Goal: Task Accomplishment & Management: Use online tool/utility

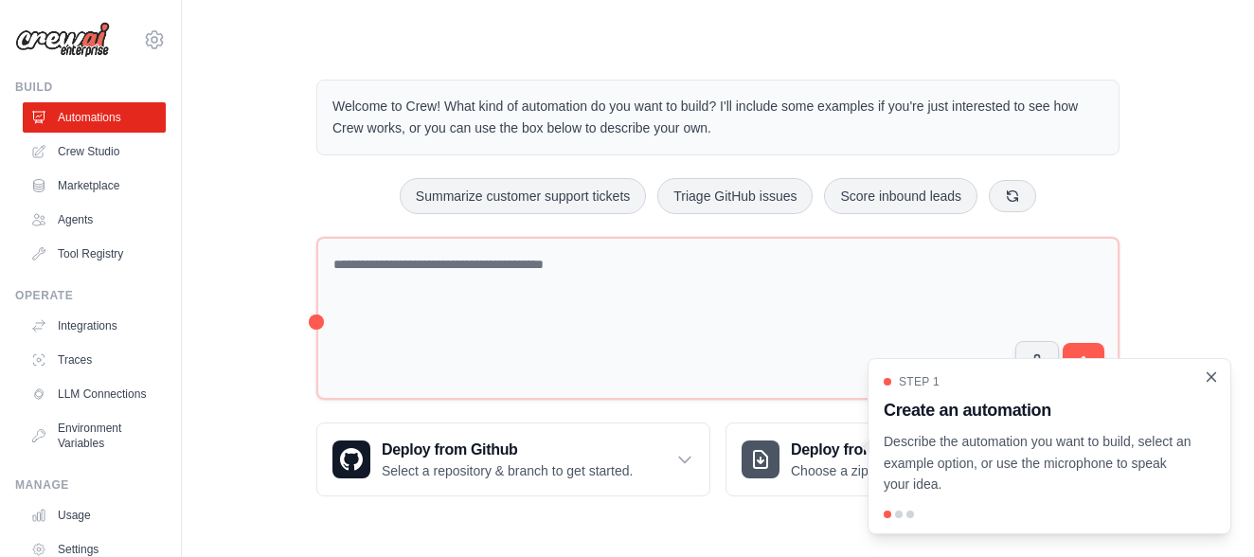
click at [1217, 378] on icon "Close walkthrough" at bounding box center [1211, 376] width 17 height 17
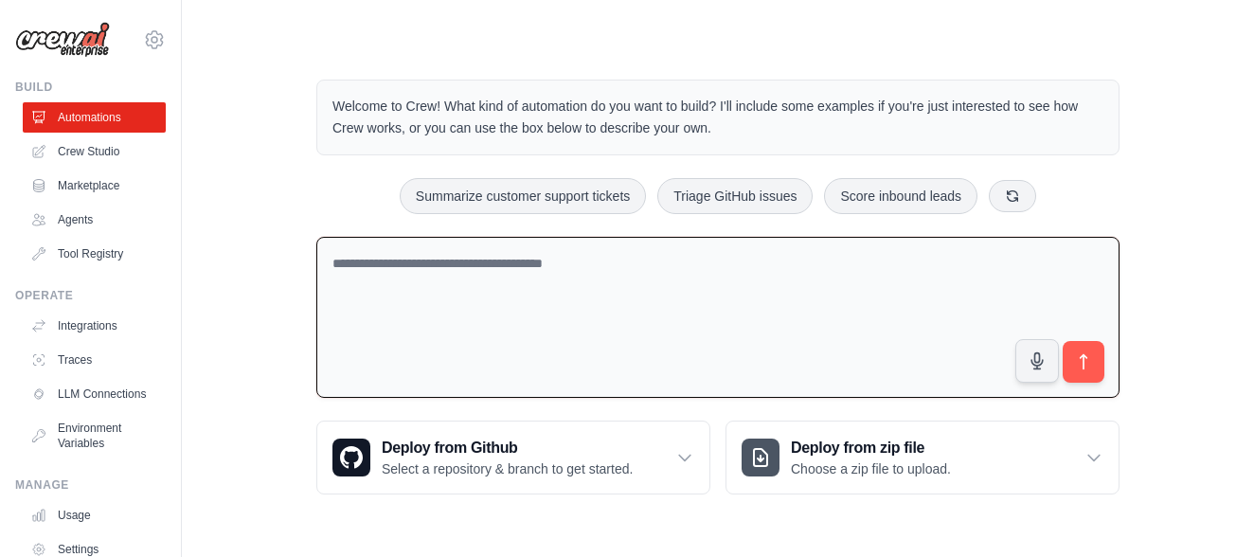
click at [403, 262] on textarea at bounding box center [717, 318] width 803 height 162
click at [582, 262] on textarea at bounding box center [717, 318] width 803 height 162
drag, startPoint x: 600, startPoint y: 261, endPoint x: 310, endPoint y: 262, distance: 290.7
click at [310, 261] on div "Welcome to Crew! What kind of automation do you want to build? I'll include som…" at bounding box center [718, 286] width 848 height 475
type textarea "**********"
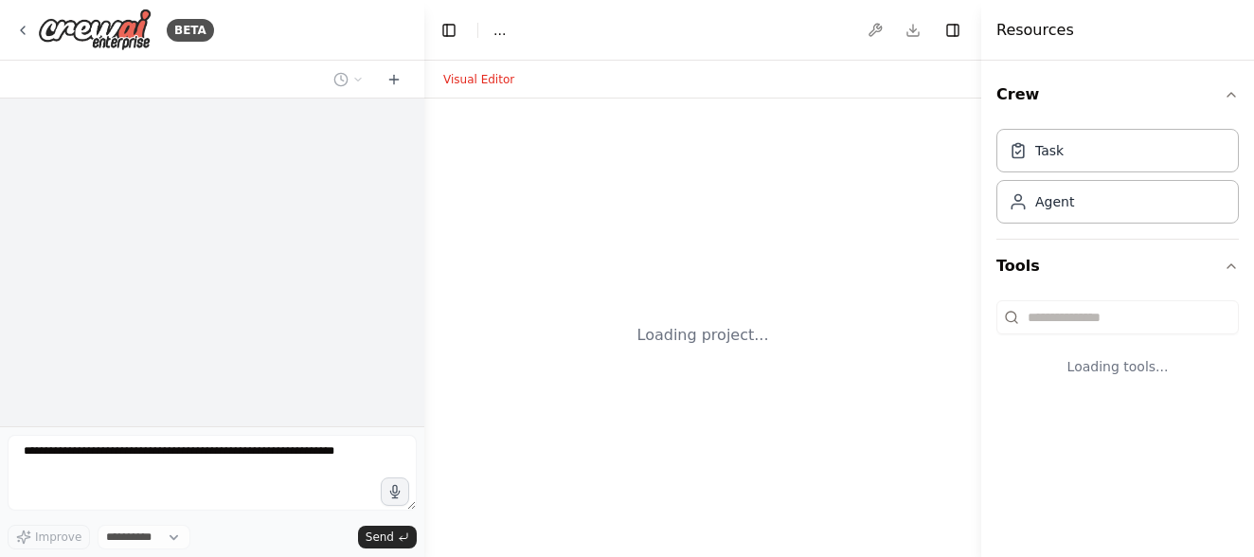
select select "****"
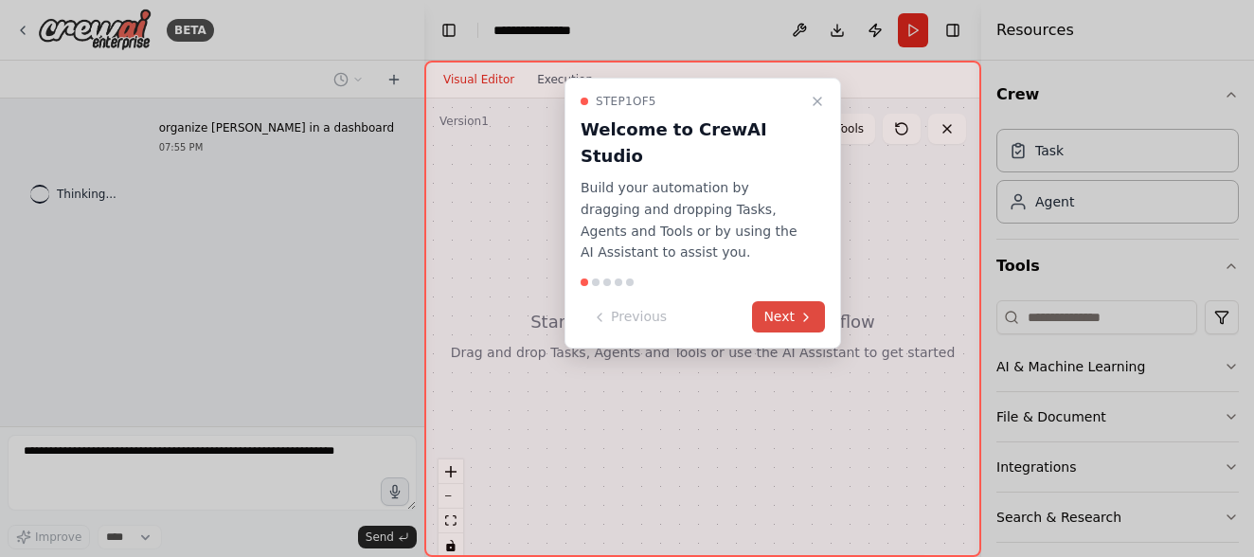
click at [793, 301] on button "Next" at bounding box center [788, 316] width 73 height 31
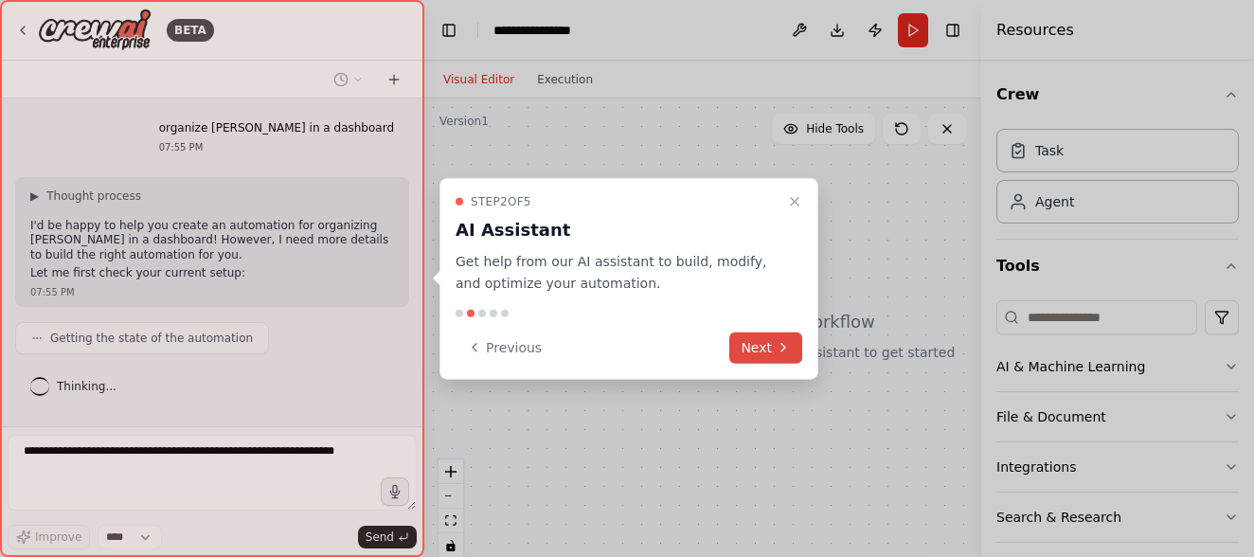
click at [769, 347] on button "Next" at bounding box center [765, 346] width 73 height 31
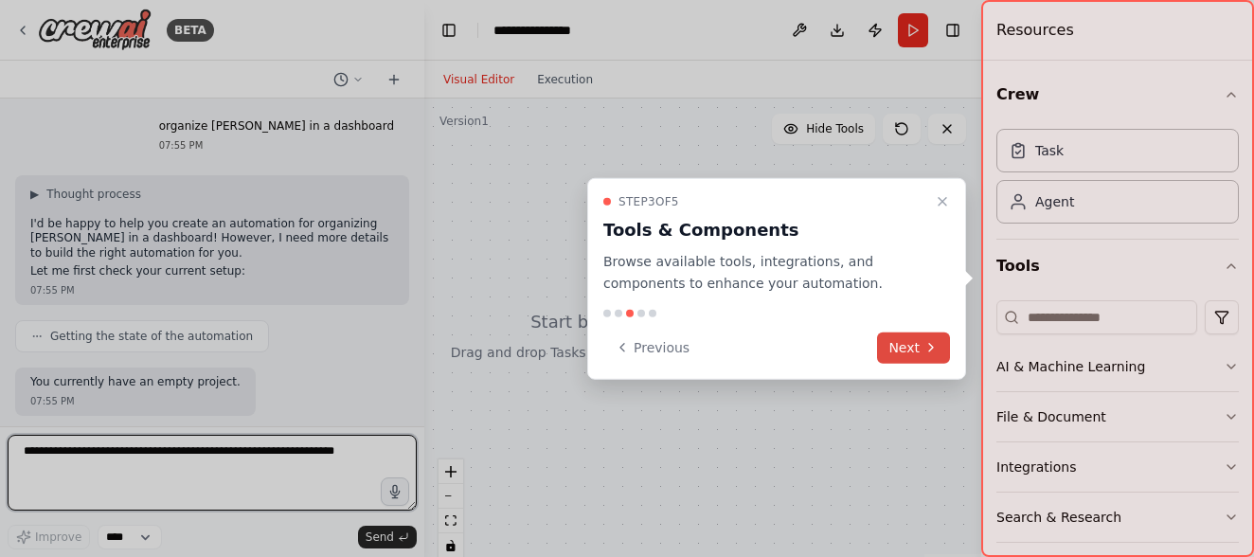
click at [889, 350] on button "Next" at bounding box center [913, 346] width 73 height 31
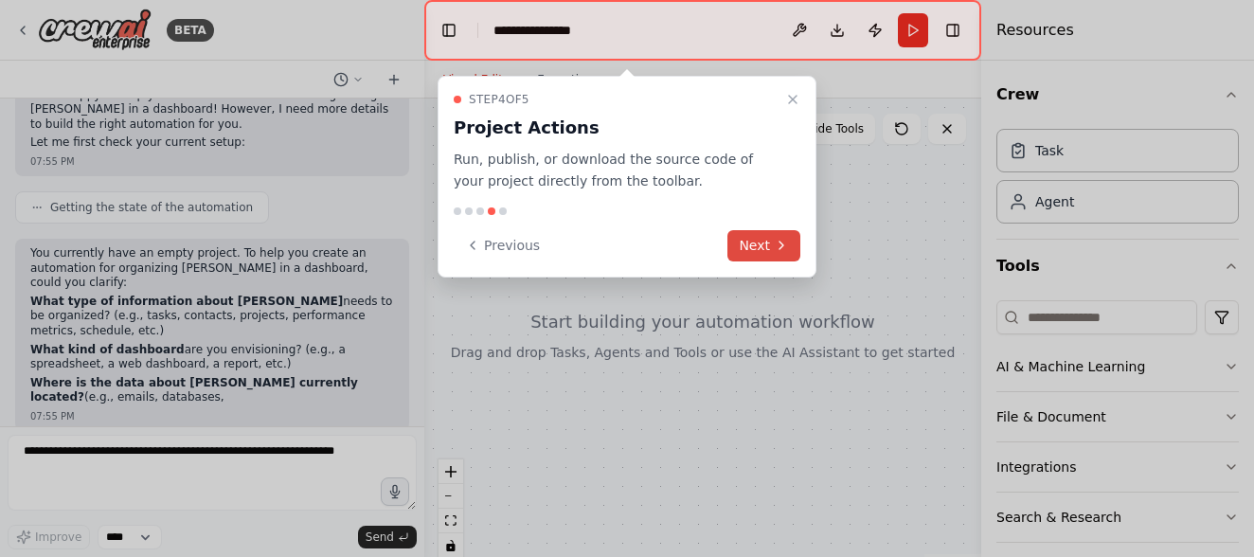
click at [782, 250] on icon at bounding box center [781, 245] width 15 height 15
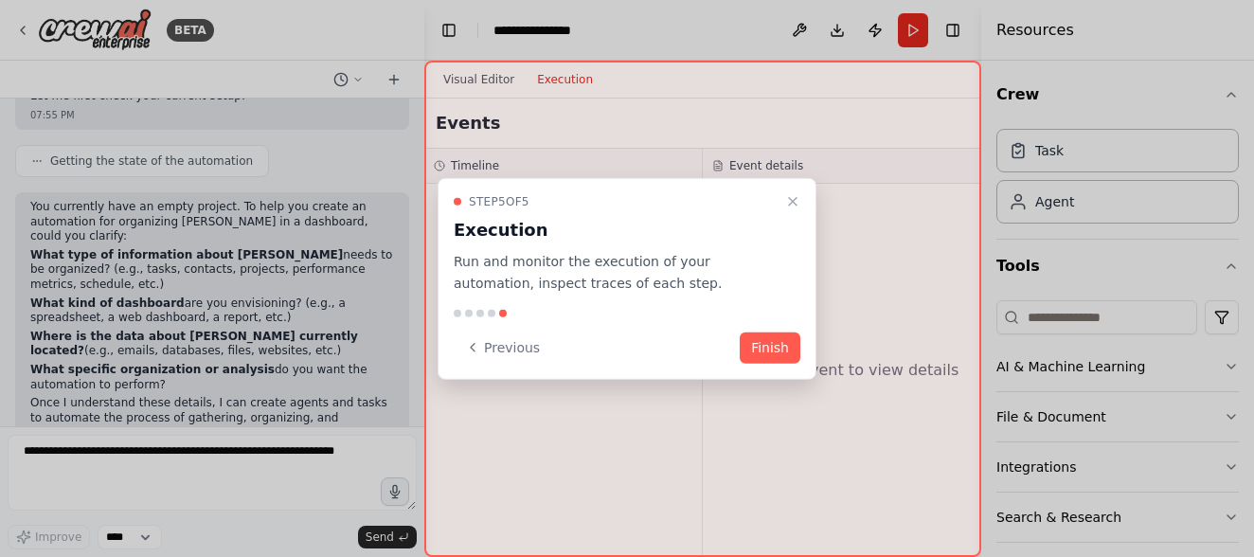
scroll to position [191, 0]
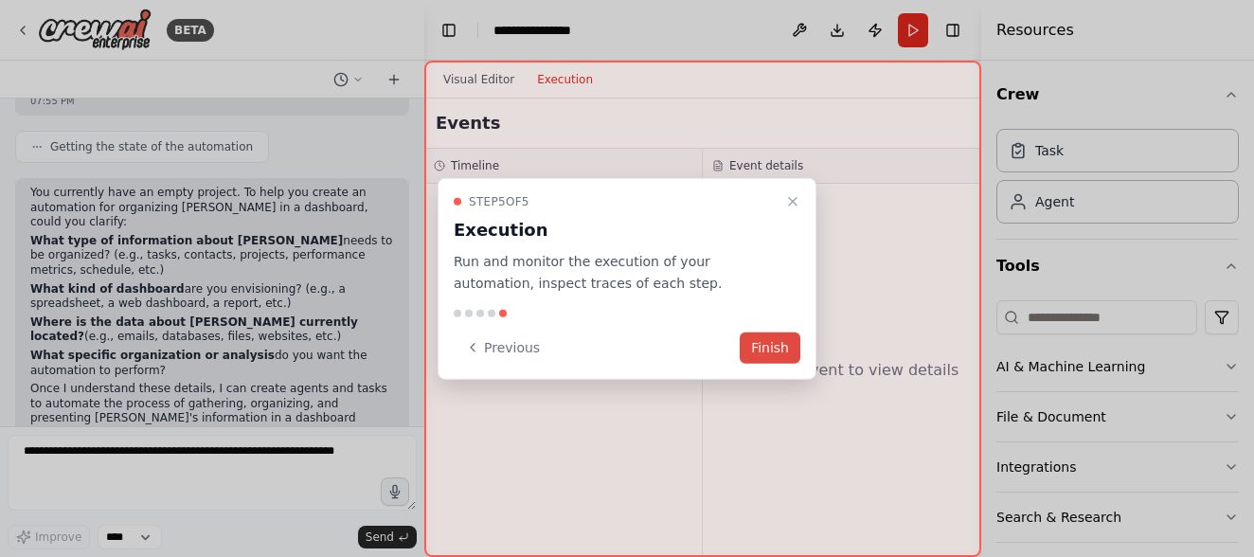
click at [760, 336] on button "Finish" at bounding box center [770, 346] width 61 height 31
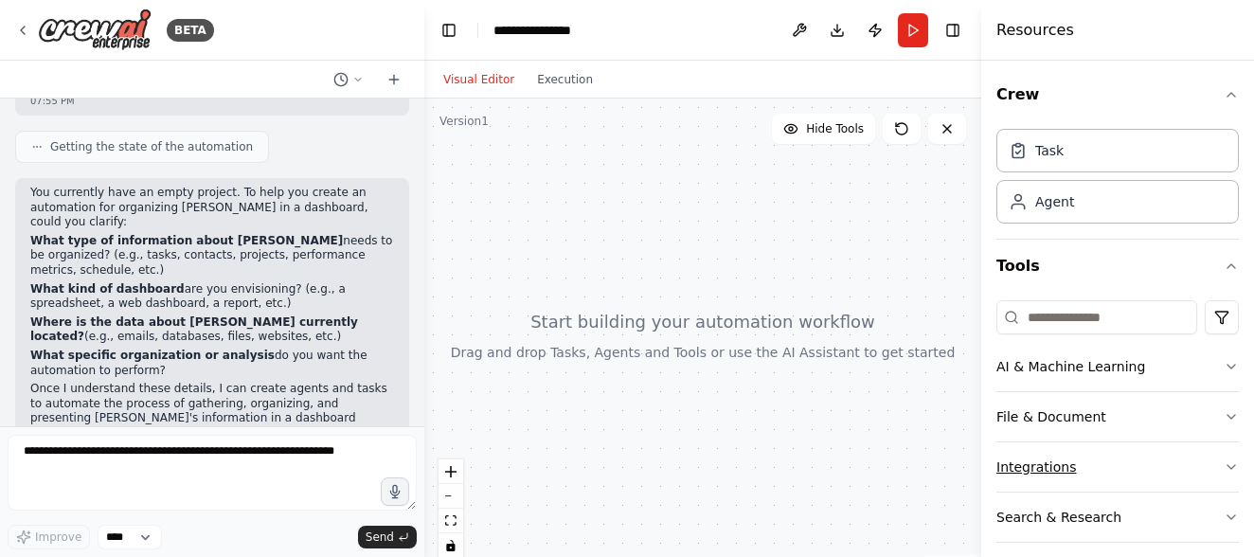
click at [1034, 474] on button "Integrations" at bounding box center [1117, 466] width 242 height 49
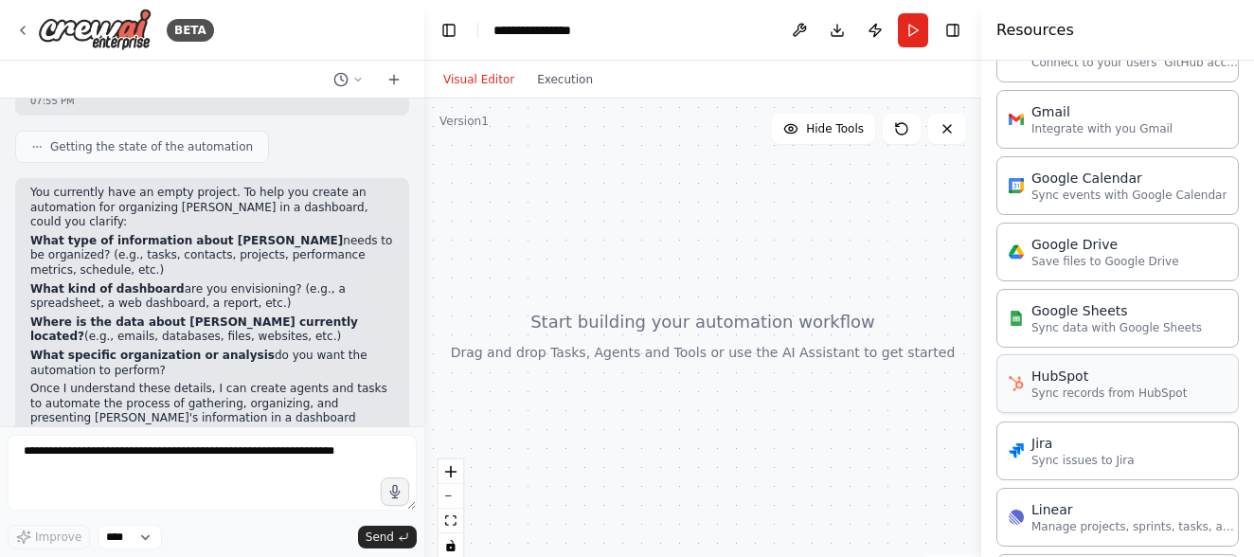
scroll to position [743, 0]
click at [1060, 321] on p "Sync data with Google Sheets" at bounding box center [1116, 323] width 170 height 15
click at [1060, 320] on p "Sync data with Google Sheets" at bounding box center [1116, 323] width 170 height 15
click at [1061, 313] on div "Google Sheets" at bounding box center [1116, 306] width 170 height 19
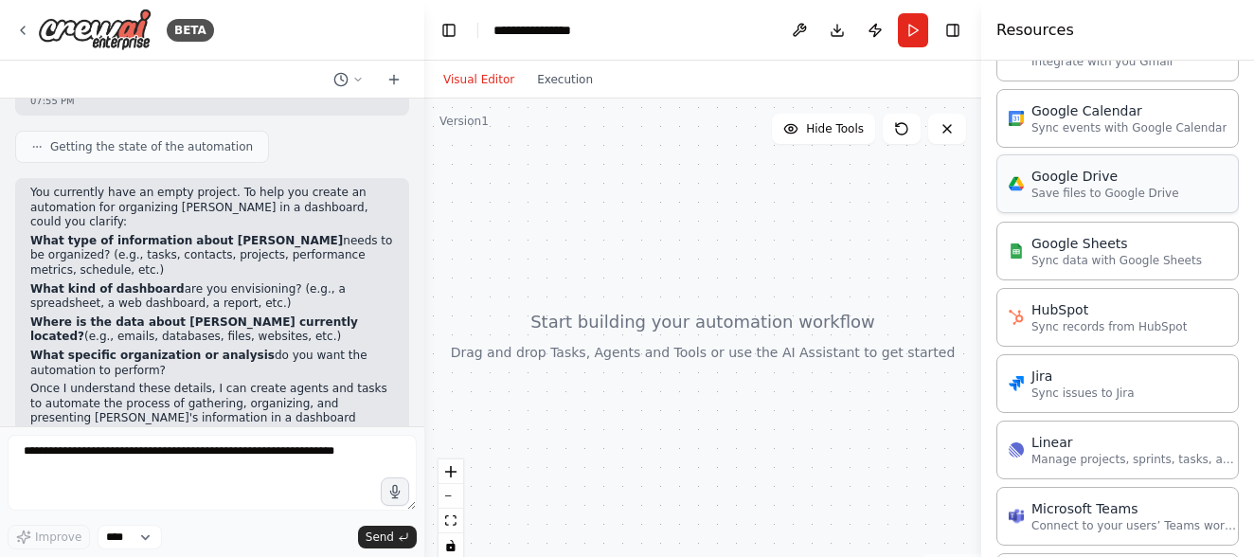
scroll to position [829, 0]
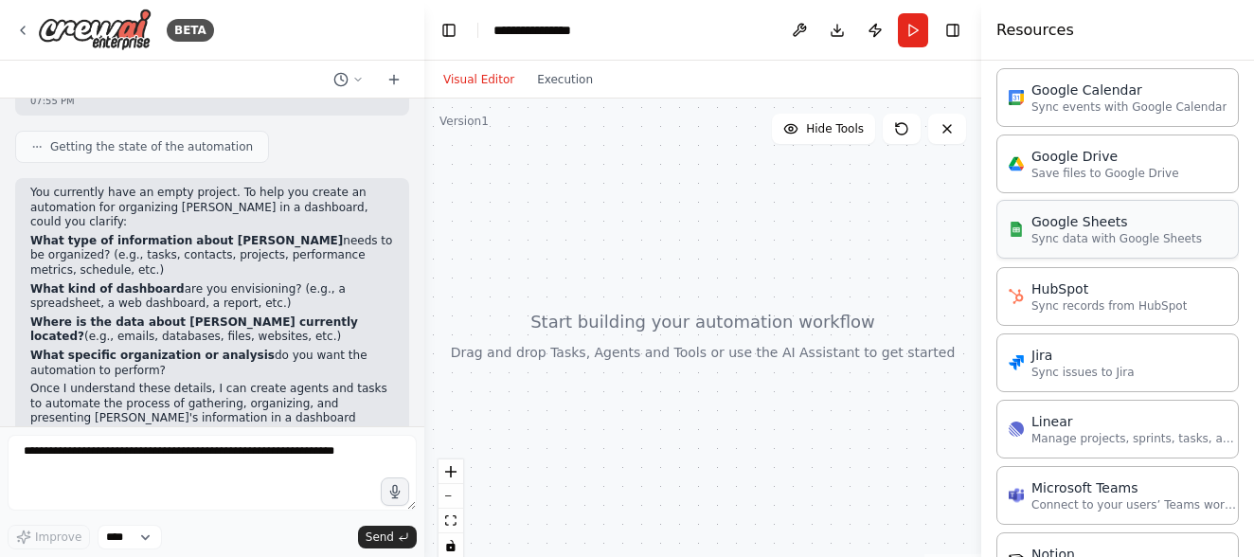
click at [1033, 233] on p "Sync data with Google Sheets" at bounding box center [1116, 238] width 170 height 15
click at [810, 131] on span "Hide Tools" at bounding box center [835, 128] width 58 height 15
click at [810, 131] on span "Show Tools" at bounding box center [832, 128] width 62 height 15
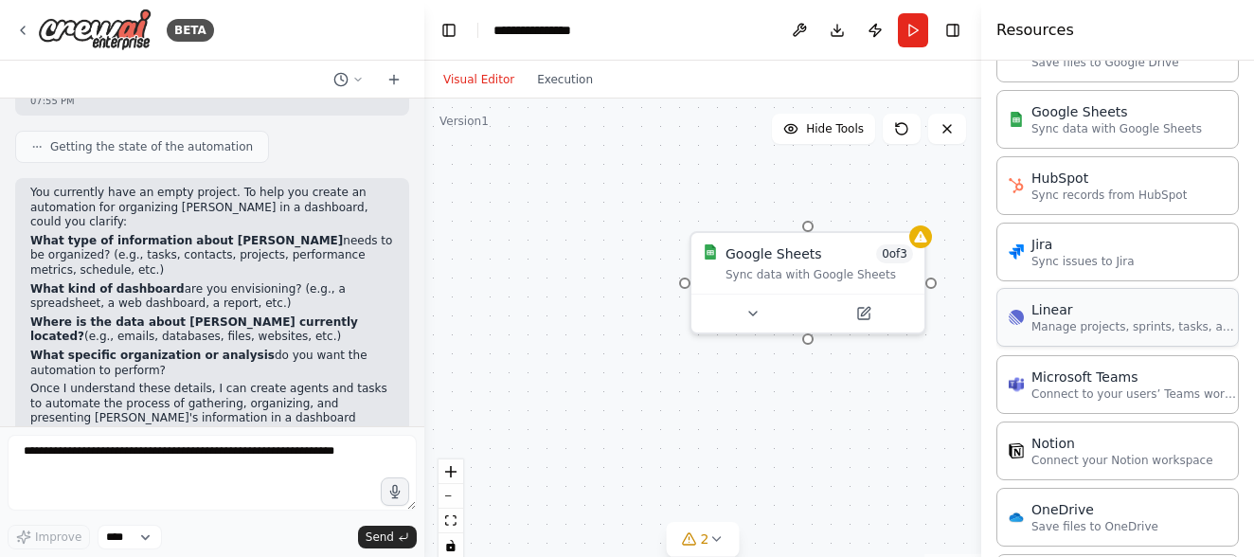
scroll to position [954, 0]
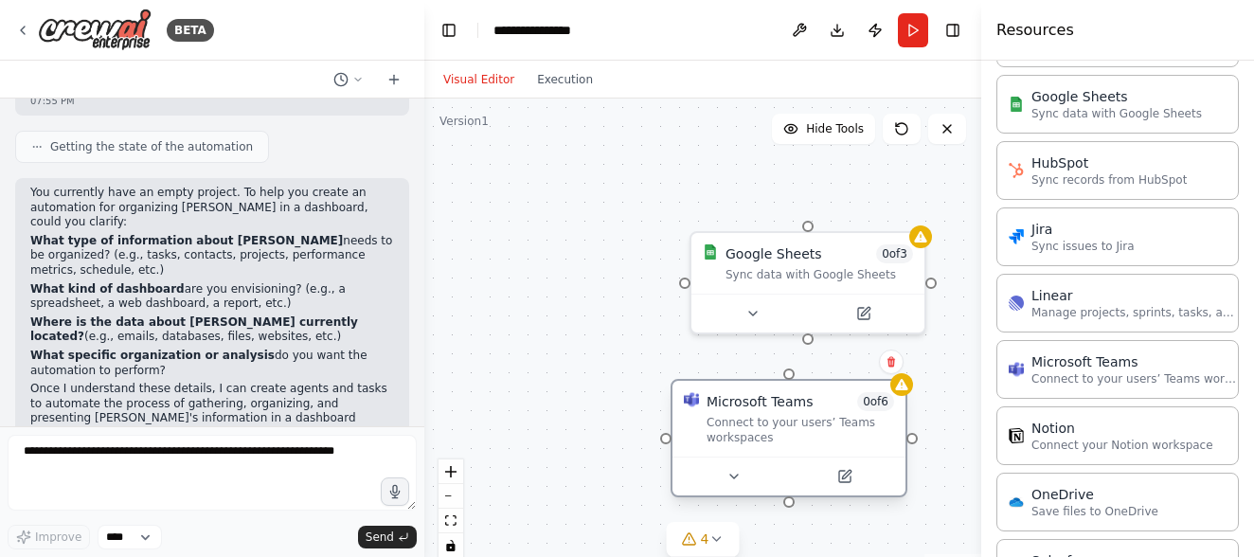
drag, startPoint x: 790, startPoint y: 439, endPoint x: 720, endPoint y: 437, distance: 70.1
click at [719, 437] on div "Connect to your users’ Teams workspaces" at bounding box center [799, 430] width 187 height 30
click at [600, 363] on div "Google Sheets 0 of 3 Sync data with Google Sheets Microsoft Teams 0 of 6 Connec…" at bounding box center [702, 334] width 557 height 473
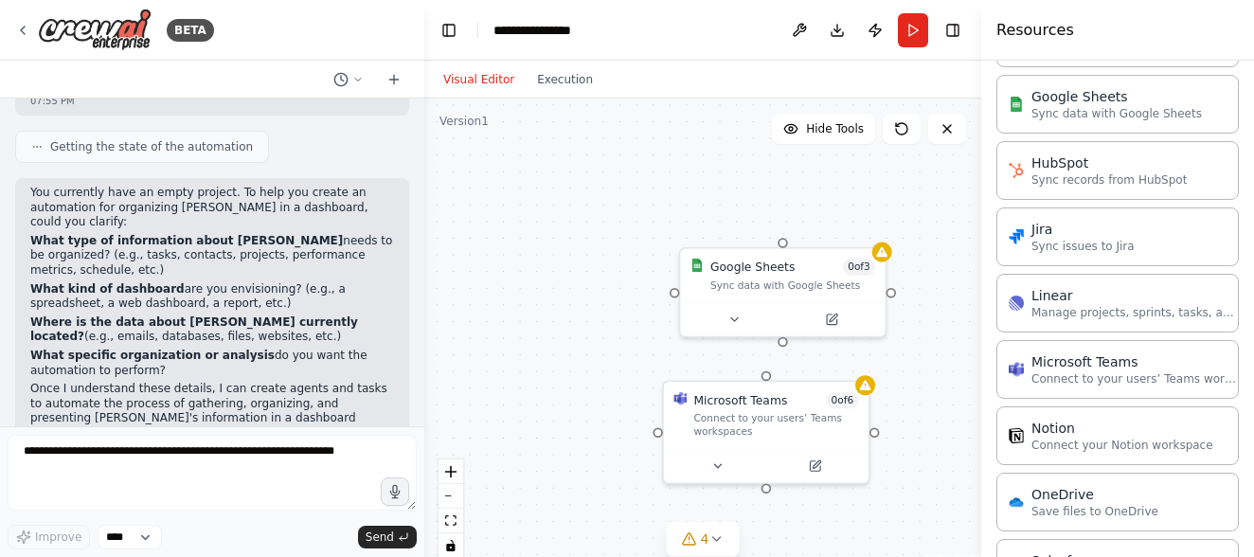
click at [618, 347] on div "Google Sheets 0 of 3 Sync data with Google Sheets Microsoft Teams 0 of 6 Connec…" at bounding box center [702, 334] width 557 height 473
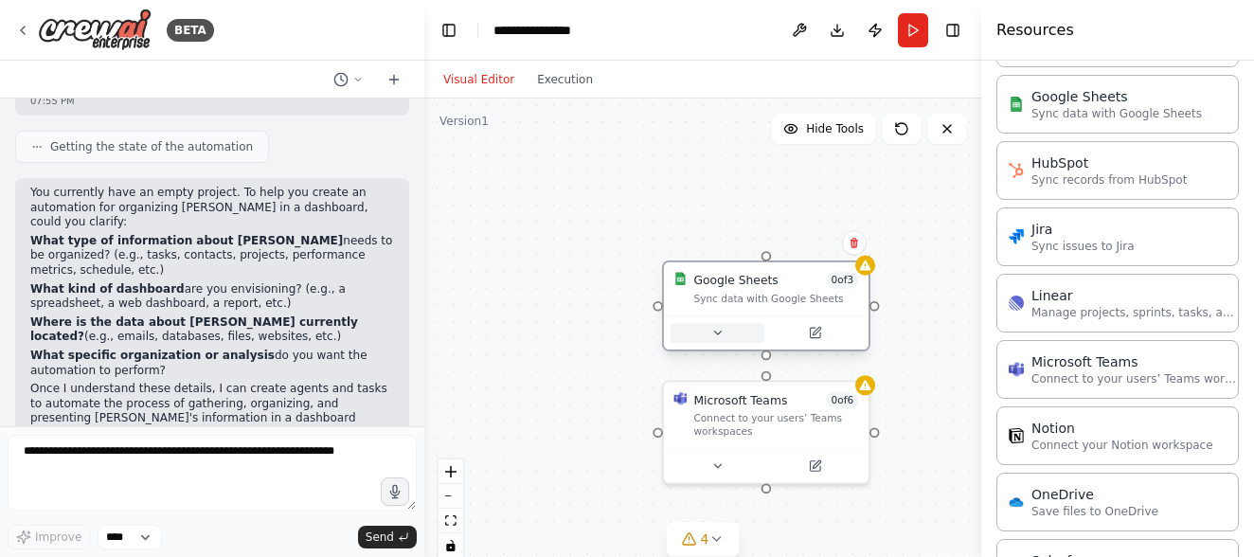
drag, startPoint x: 742, startPoint y: 317, endPoint x: 722, endPoint y: 328, distance: 22.4
click at [722, 328] on button at bounding box center [717, 333] width 94 height 20
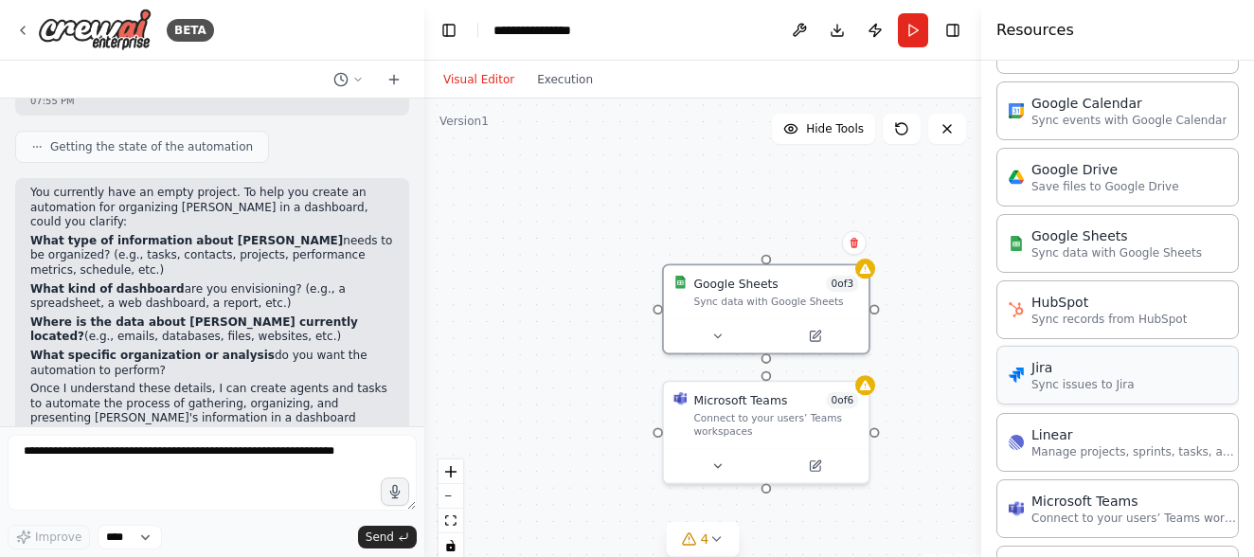
scroll to position [820, 0]
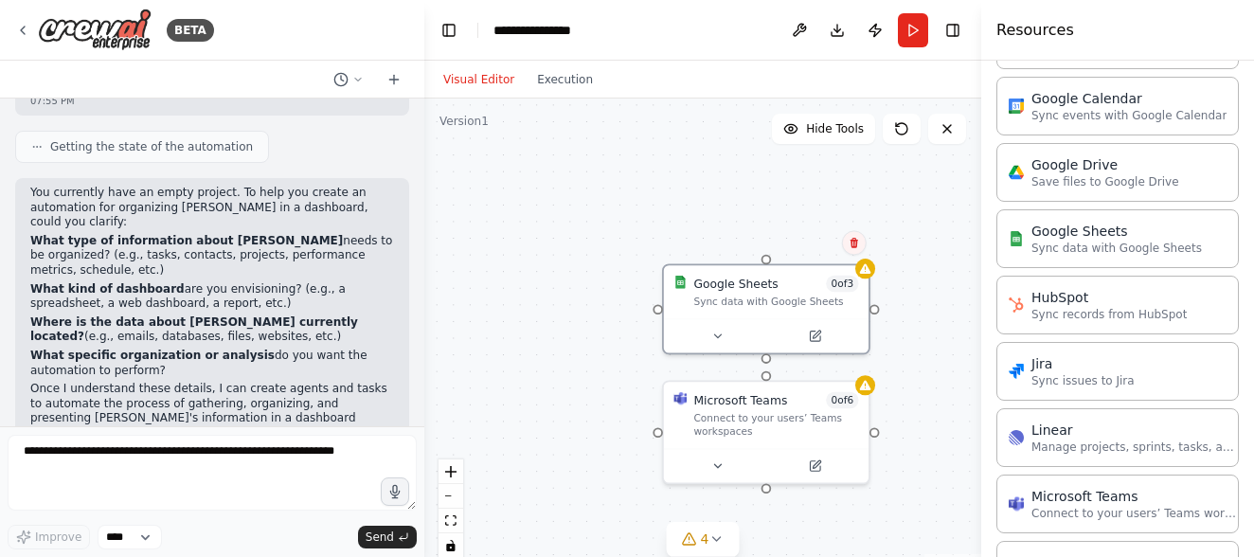
click at [847, 240] on button at bounding box center [854, 242] width 25 height 25
click at [856, 242] on icon at bounding box center [854, 243] width 8 height 10
click at [853, 241] on icon at bounding box center [854, 243] width 8 height 10
click at [813, 241] on button "Confirm" at bounding box center [800, 242] width 67 height 23
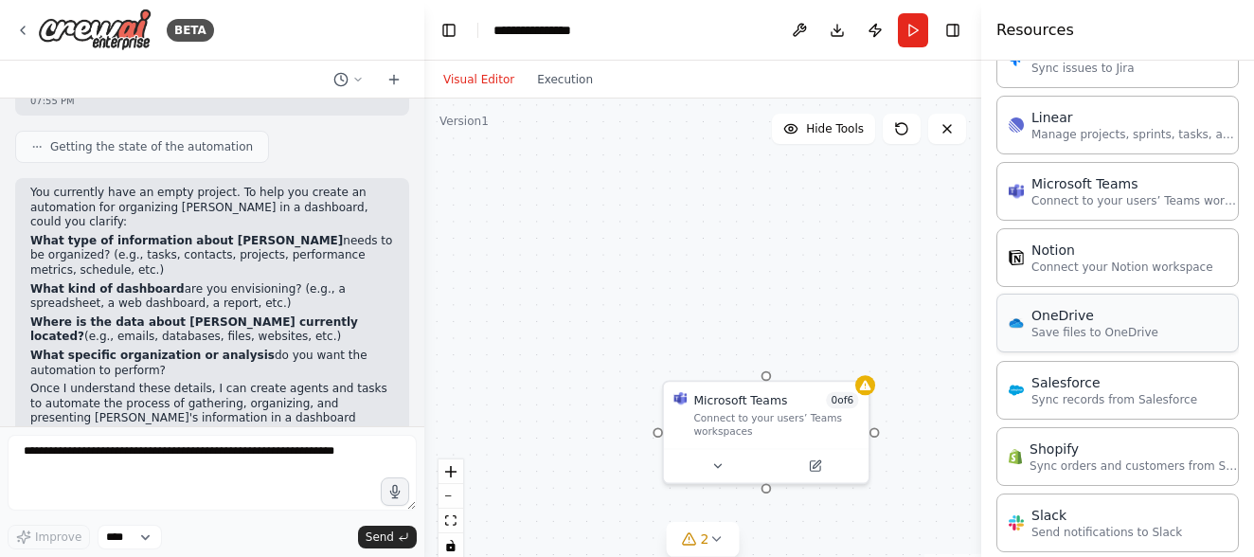
scroll to position [1144, 0]
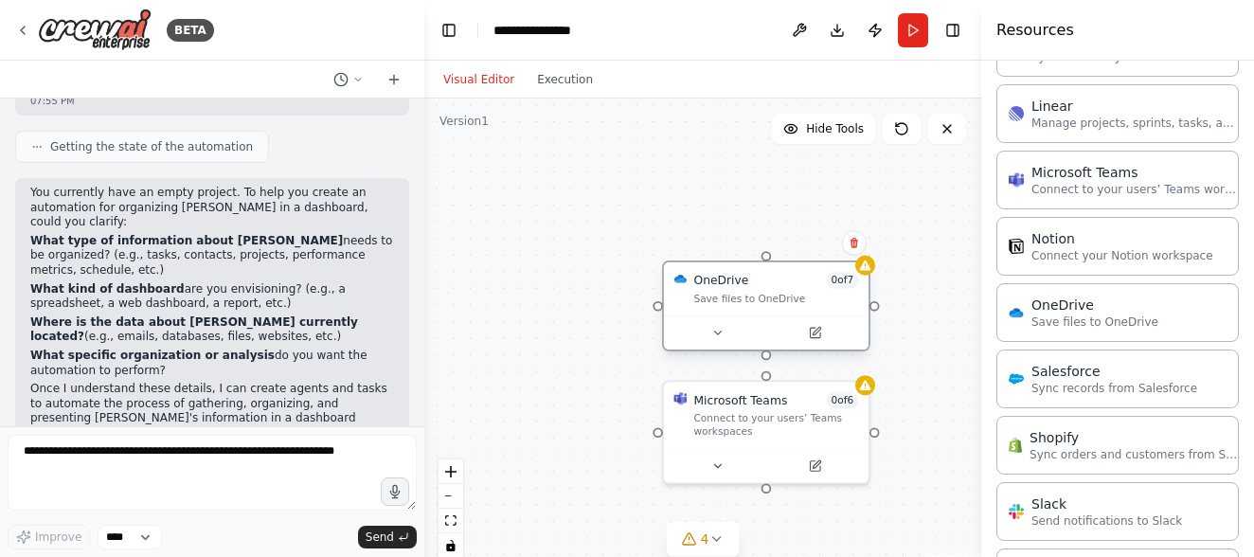
drag, startPoint x: 742, startPoint y: 336, endPoint x: 708, endPoint y: 310, distance: 43.2
click at [708, 310] on div "OneDrive 0 of 7 Save files to OneDrive" at bounding box center [766, 288] width 205 height 53
click at [547, 447] on div "Microsoft Teams 0 of 6 Connect to your users’ Teams workspaces OneDrive 0 of 7 …" at bounding box center [702, 334] width 557 height 473
click at [488, 79] on button "Visual Editor" at bounding box center [479, 79] width 94 height 23
click at [553, 205] on div "Microsoft Teams 0 of 6 Connect to your users’ Teams workspaces OneDrive 0 of 7 …" at bounding box center [702, 334] width 557 height 473
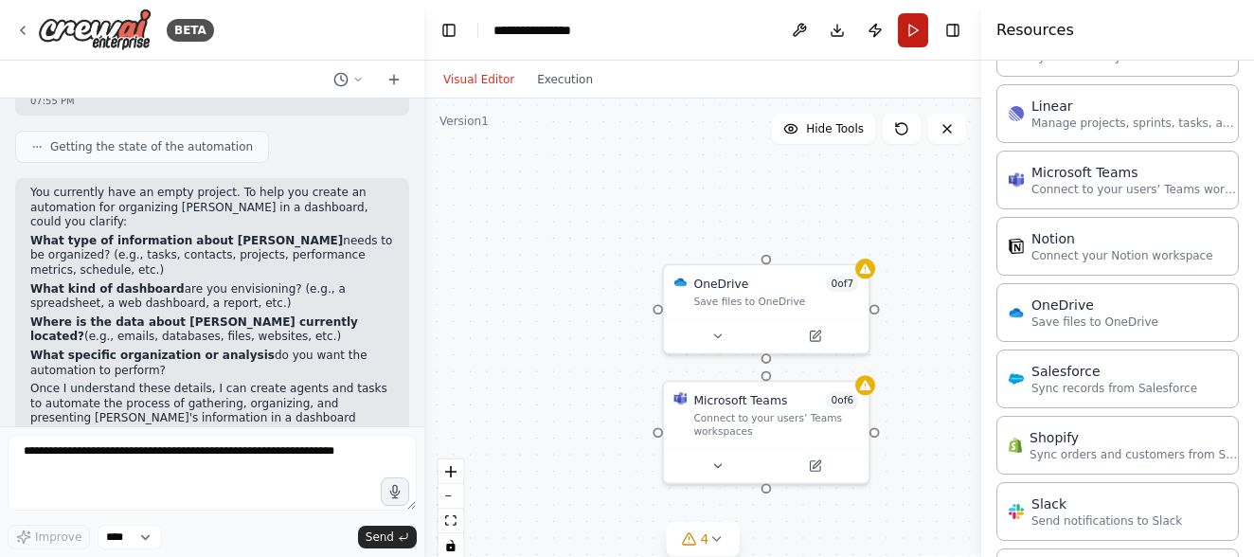
click at [914, 28] on button "Run" at bounding box center [913, 30] width 30 height 34
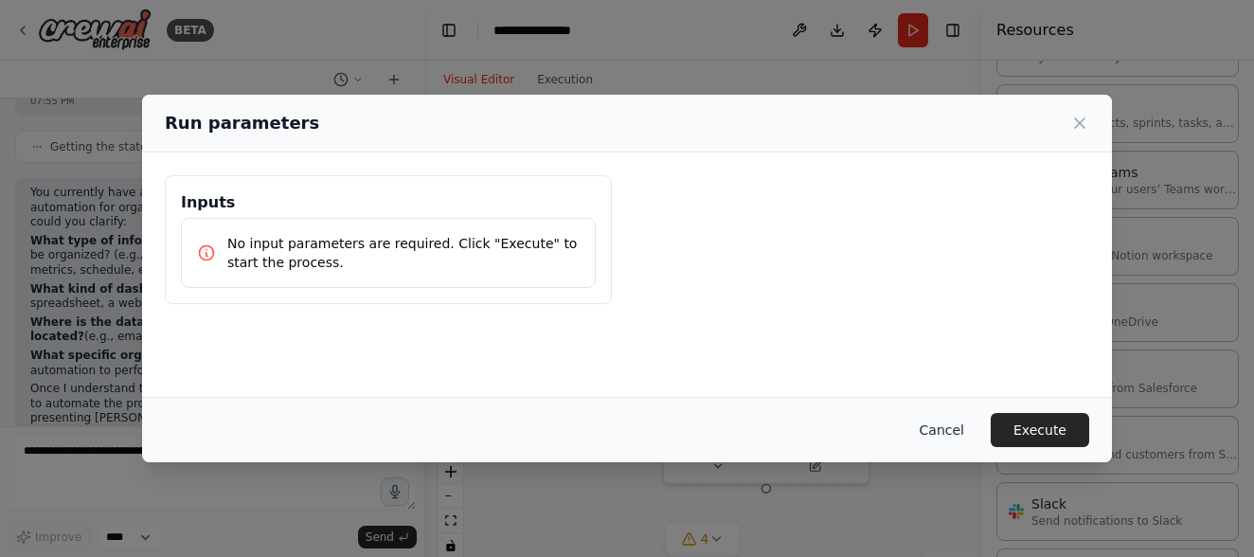
click at [937, 432] on button "Cancel" at bounding box center [941, 430] width 75 height 34
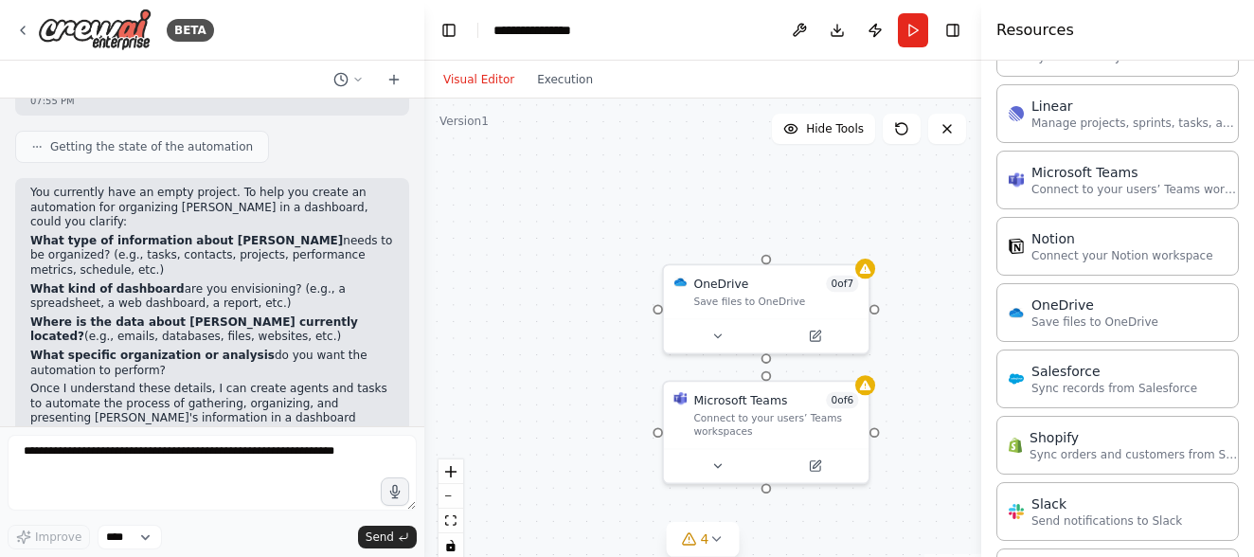
click at [579, 196] on div "Microsoft Teams 0 of 6 Connect to your users’ Teams workspaces OneDrive 0 of 7 …" at bounding box center [702, 334] width 557 height 473
click at [713, 526] on button "4" at bounding box center [703, 539] width 73 height 35
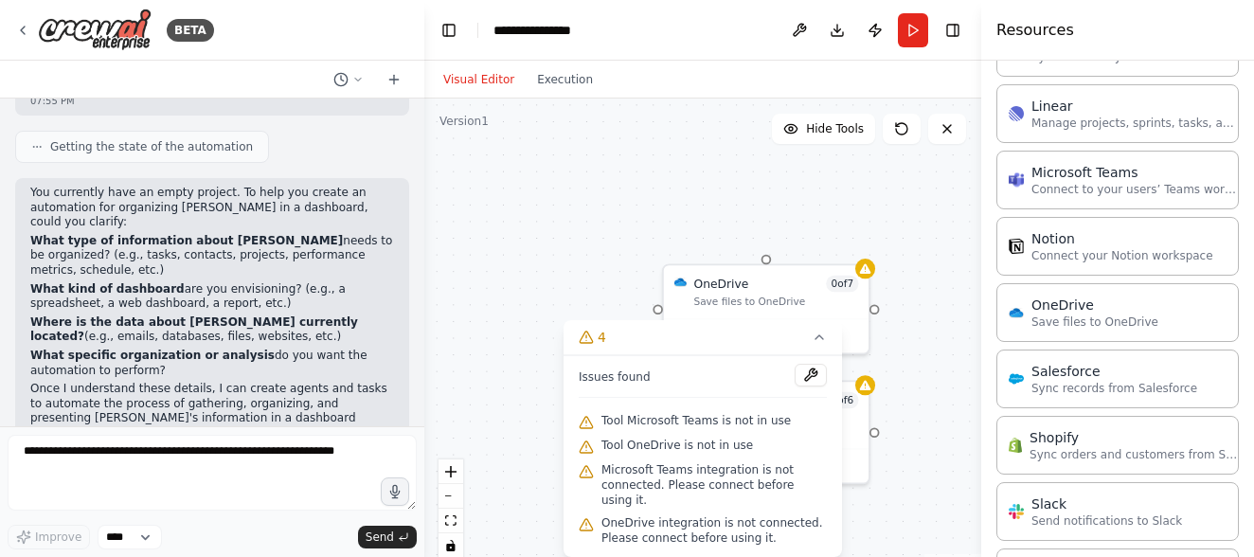
click at [487, 265] on div "Microsoft Teams 0 of 6 Connect to your users’ Teams workspaces OneDrive 0 of 7 …" at bounding box center [702, 334] width 557 height 473
click at [490, 257] on div "Microsoft Teams 0 of 6 Connect to your users’ Teams workspaces OneDrive 0 of 7 …" at bounding box center [702, 334] width 557 height 473
